Goal: Task Accomplishment & Management: Complete application form

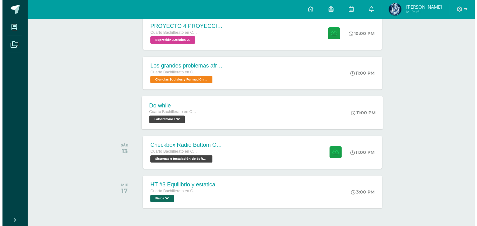
scroll to position [155, 0]
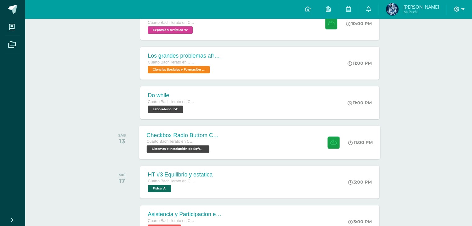
click at [273, 136] on div "Checkbox Radio Buttom Cajas de Selección Cuarto Bachillerato en CCLL con Orient…" at bounding box center [259, 142] width 241 height 33
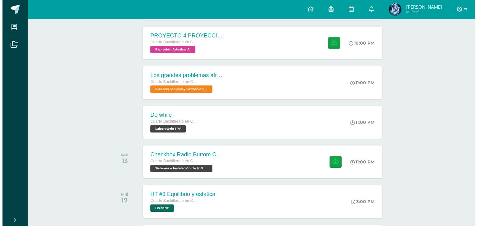
scroll to position [135, 0]
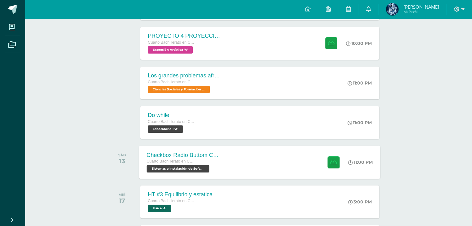
click at [270, 156] on div "Checkbox Radio Buttom Cajas de Selección Cuarto Bachillerato en CCLL con Orient…" at bounding box center [259, 162] width 241 height 33
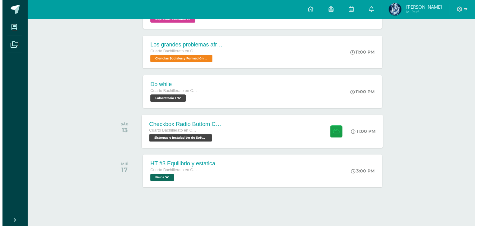
scroll to position [166, 0]
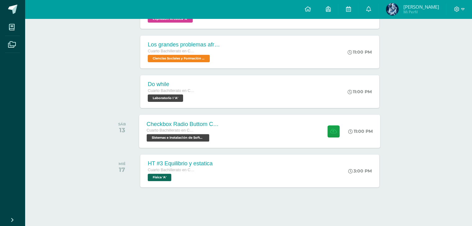
click at [246, 128] on div "Checkbox Radio Buttom Cajas de Selección Cuarto Bachillerato en CCLL con Orient…" at bounding box center [259, 131] width 241 height 33
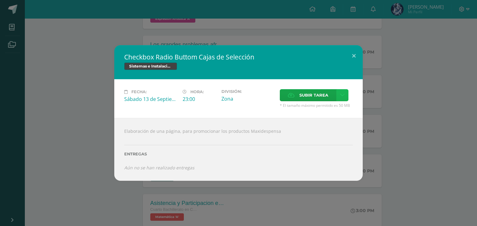
click at [343, 96] on icon at bounding box center [342, 95] width 5 height 5
click at [315, 112] on link "Subir enlace" at bounding box center [320, 110] width 62 height 10
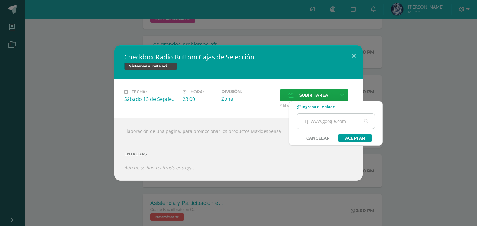
click at [319, 121] on input "text" at bounding box center [336, 121] width 78 height 15
paste input "[URL][DOMAIN_NAME]"
type input "[URL][DOMAIN_NAME]"
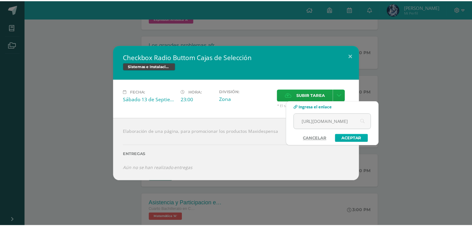
scroll to position [0, 0]
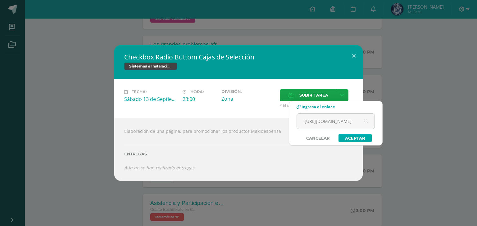
click at [339, 136] on link "Aceptar" at bounding box center [354, 138] width 33 height 8
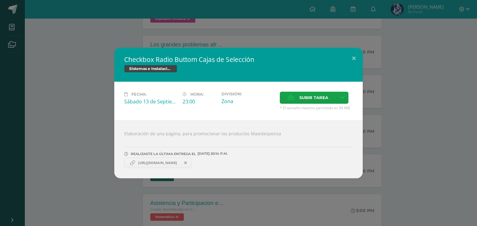
click at [426, 50] on div "Checkbox Radio Buttom Cajas de Selección Sistemas e Instalación de Software Fec…" at bounding box center [238, 113] width 472 height 131
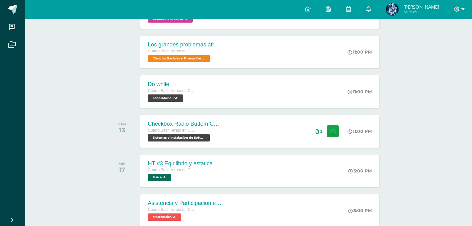
click at [459, 13] on div at bounding box center [458, 9] width 25 height 19
click at [458, 10] on icon at bounding box center [456, 9] width 5 height 5
click at [432, 40] on span "Cerrar sesión" at bounding box center [443, 43] width 28 height 6
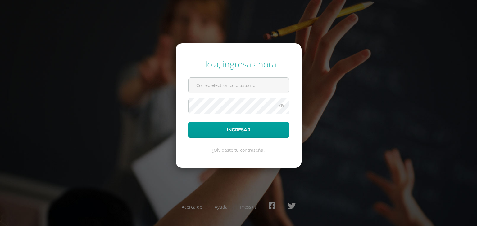
type input "122@laestrella.edu.gt"
click at [188, 122] on button "Ingresar" at bounding box center [238, 130] width 101 height 16
